Goal: Transaction & Acquisition: Purchase product/service

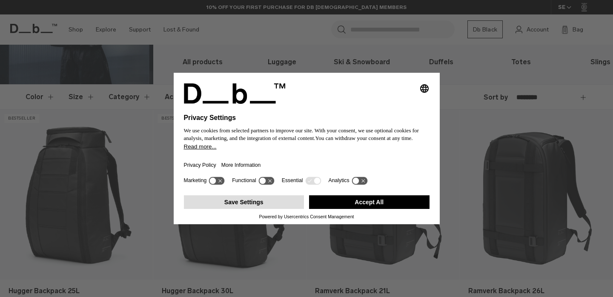
click at [277, 207] on button "Save Settings" at bounding box center [244, 202] width 120 height 14
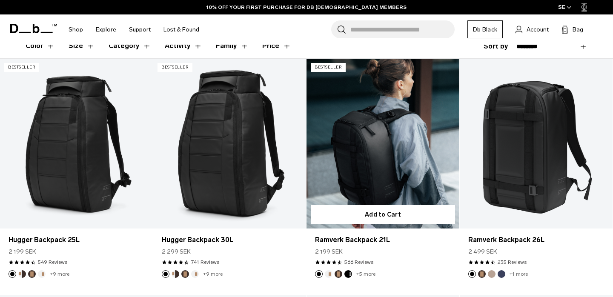
scroll to position [171, 0]
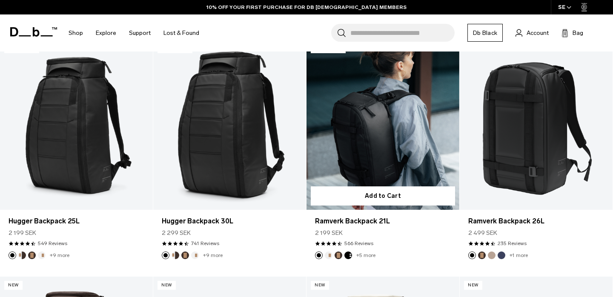
click at [395, 129] on link "Ramverk Backpack 21L" at bounding box center [382, 125] width 153 height 170
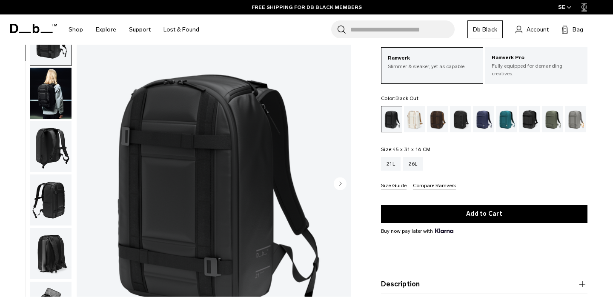
scroll to position [54, 0]
